Goal: Information Seeking & Learning: Find specific fact

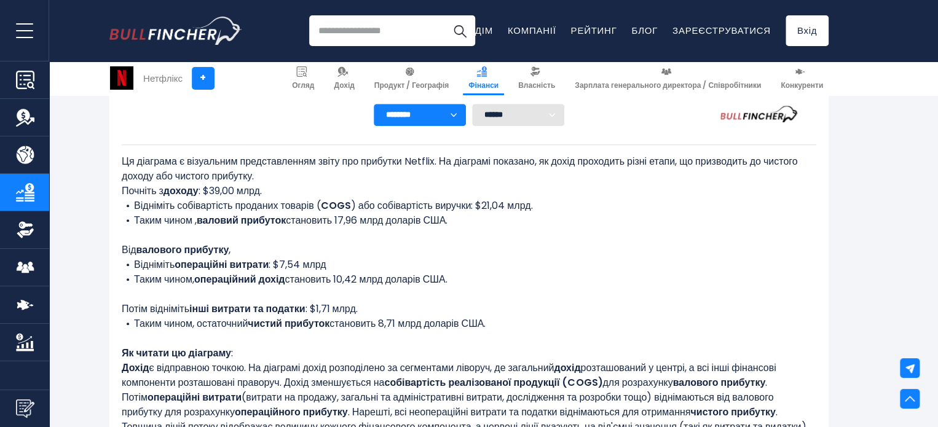
scroll to position [483, 0]
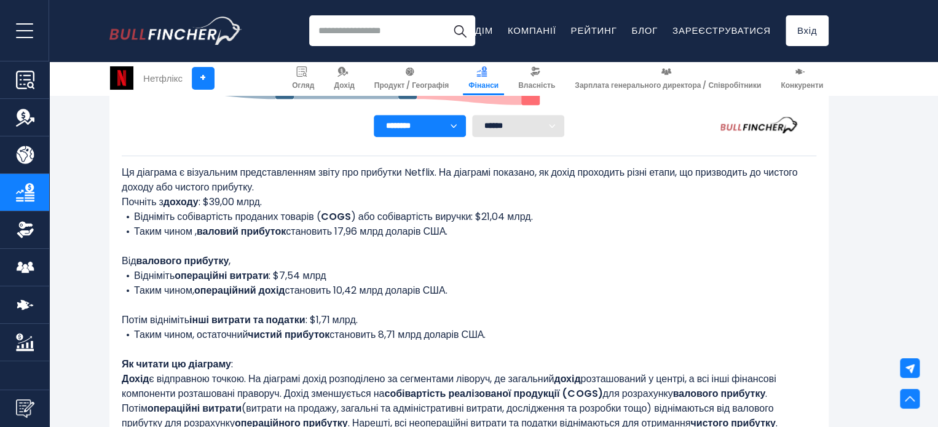
click at [255, 206] on font ": $39,00 млрд." at bounding box center [230, 202] width 63 height 14
copy font "млрд"
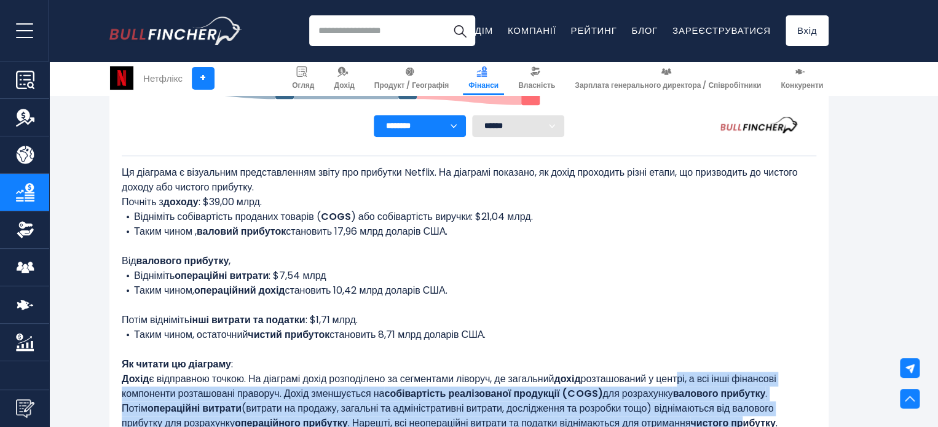
drag, startPoint x: 693, startPoint y: 418, endPoint x: 689, endPoint y: 435, distance: 17.6
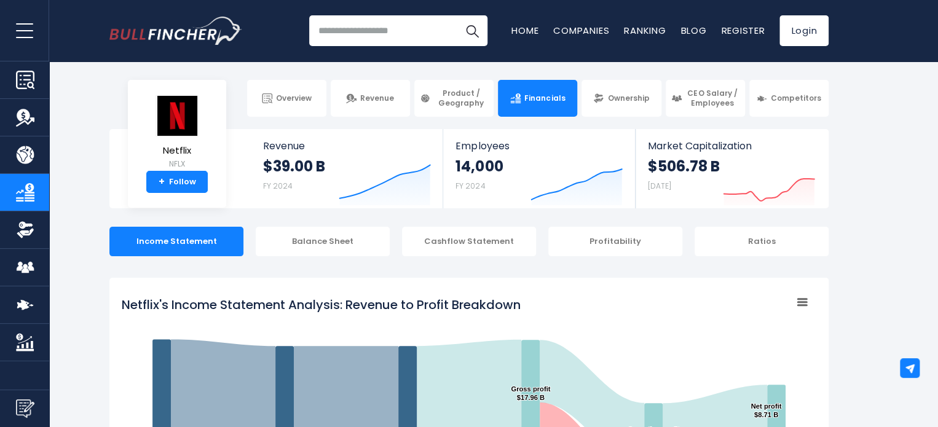
click at [357, 301] on tspan "Netflix's Income Statement Analysis: Revenue to Profit Breakdown" at bounding box center [321, 304] width 399 height 17
click at [379, 307] on tspan "Netflix's Income Statement Analysis: Revenue to Profit Breakdown" at bounding box center [321, 304] width 399 height 17
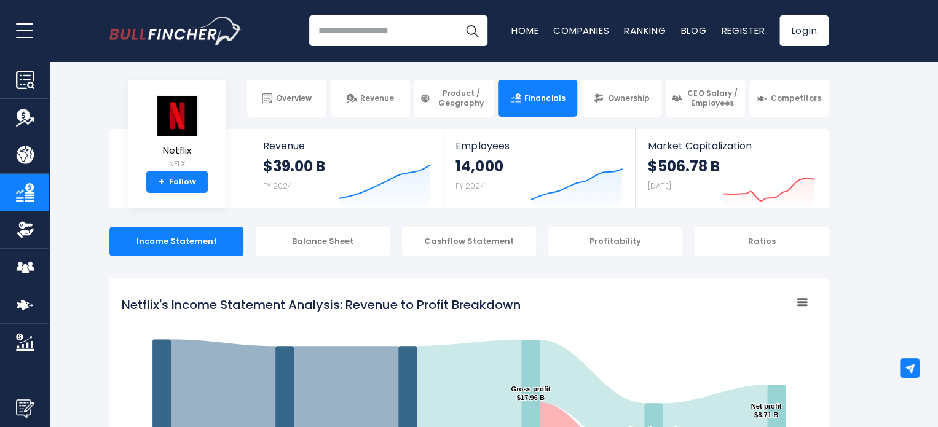
click at [379, 307] on tspan "Netflix's Income Statement Analysis: Revenue to Profit Breakdown" at bounding box center [321, 304] width 399 height 17
drag, startPoint x: 106, startPoint y: 303, endPoint x: 390, endPoint y: 305, distance: 284.0
click at [390, 305] on tspan "Netflix's Income Statement Analysis: Revenue to Profit Breakdown" at bounding box center [321, 304] width 399 height 17
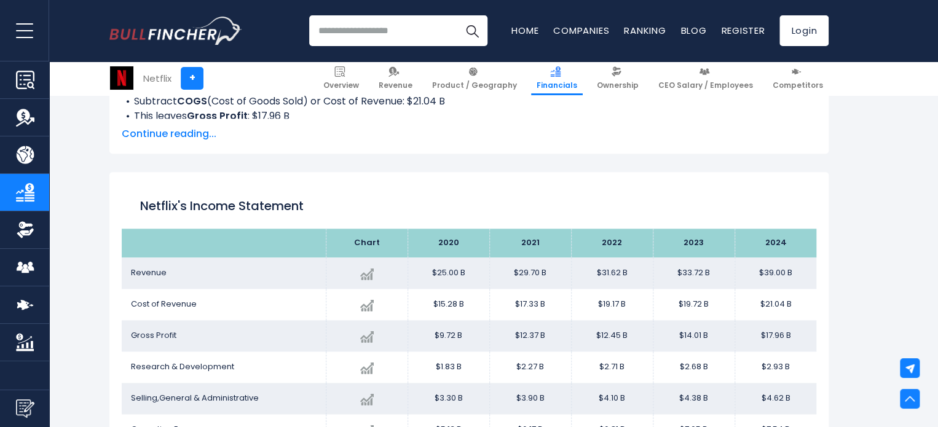
scroll to position [430, 0]
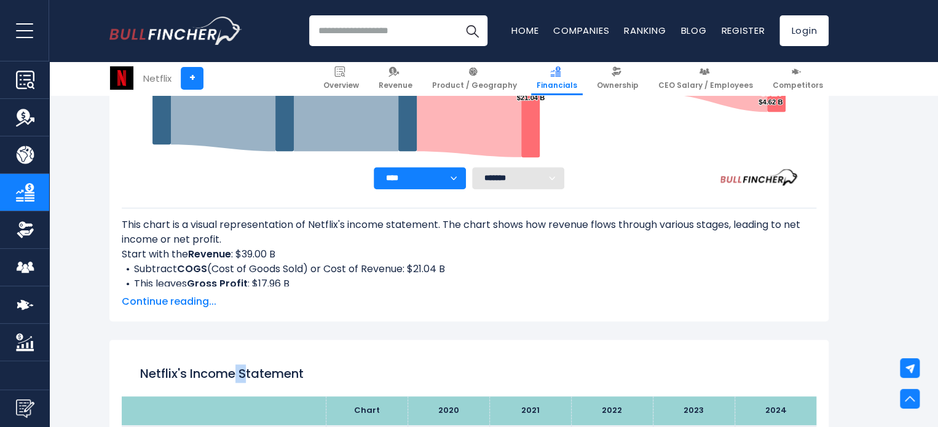
drag, startPoint x: 238, startPoint y: 366, endPoint x: 246, endPoint y: 380, distance: 16.5
click at [246, 380] on div "Netflix's Income Statement" at bounding box center [469, 374] width 695 height 44
click at [288, 371] on h1 "Netflix's Income Statement" at bounding box center [469, 374] width 658 height 18
click at [289, 371] on h1 "Netflix's Income Statement" at bounding box center [469, 374] width 658 height 18
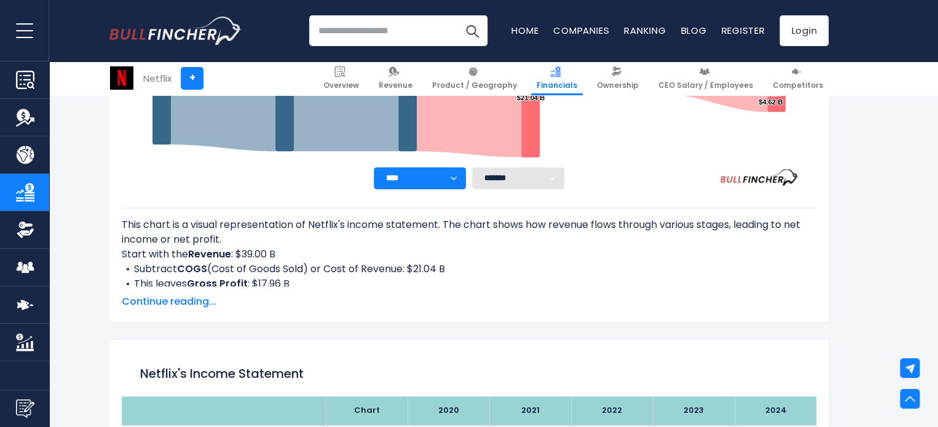
click at [298, 376] on h1 "Netflix's Income Statement" at bounding box center [469, 374] width 658 height 18
click at [297, 376] on h1 "Netflix's Income Statement" at bounding box center [469, 374] width 658 height 18
copy div "Netflix's Income Statement"
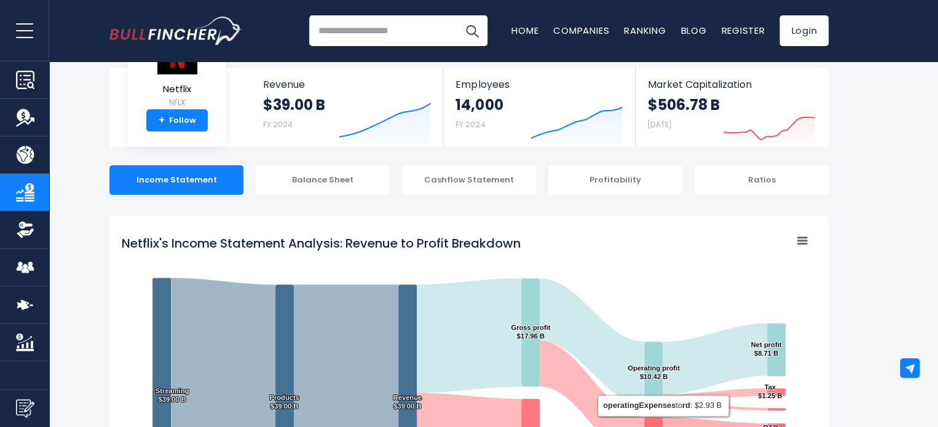
scroll to position [0, 0]
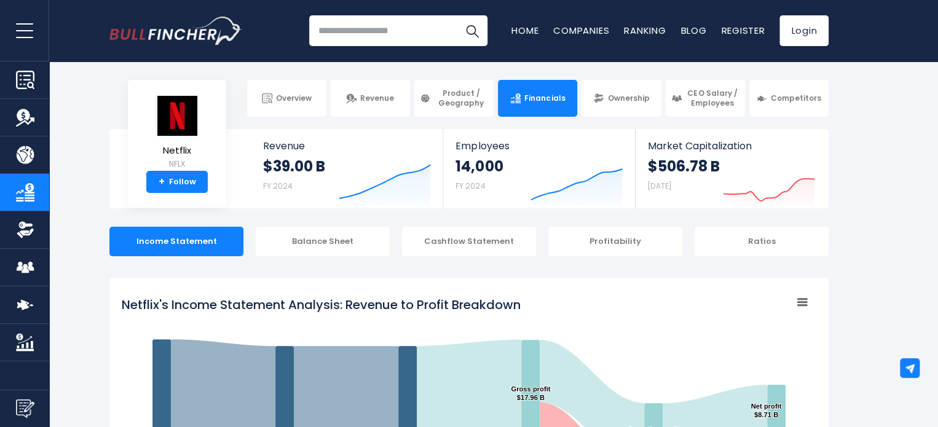
click at [513, 302] on tspan "Netflix's Income Statement Analysis: Revenue to Profit Breakdown" at bounding box center [321, 304] width 399 height 17
click at [510, 302] on tspan "Netflix's Income Statement Analysis: Revenue to Profit Breakdown" at bounding box center [321, 304] width 399 height 17
